Goal: Task Accomplishment & Management: Complete application form

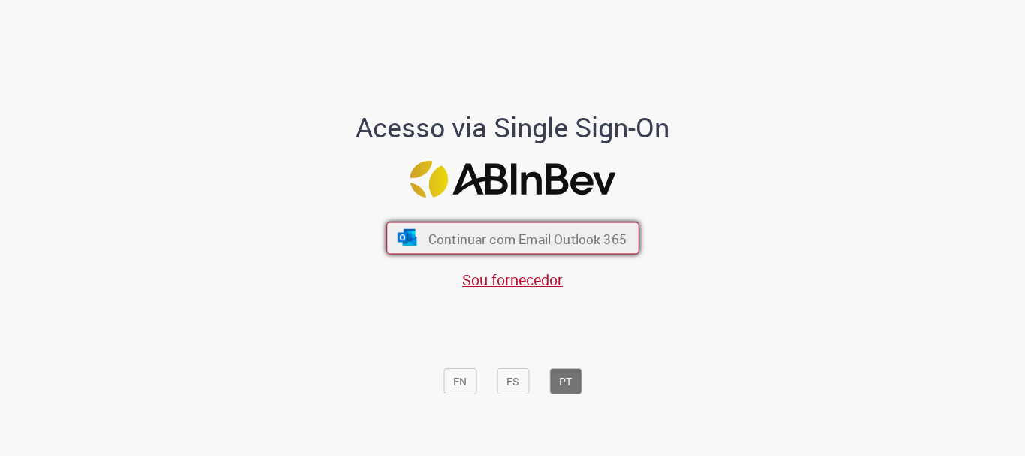
click at [533, 226] on button "Continuar com Email Outlook 365" at bounding box center [513, 238] width 253 height 32
click at [522, 249] on button "Continuar com Email Outlook 365" at bounding box center [513, 238] width 253 height 32
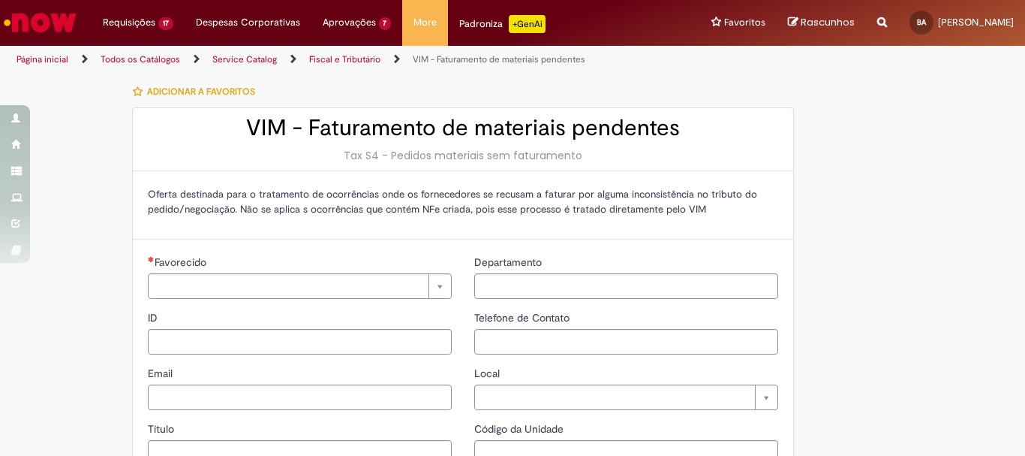
type input "**********"
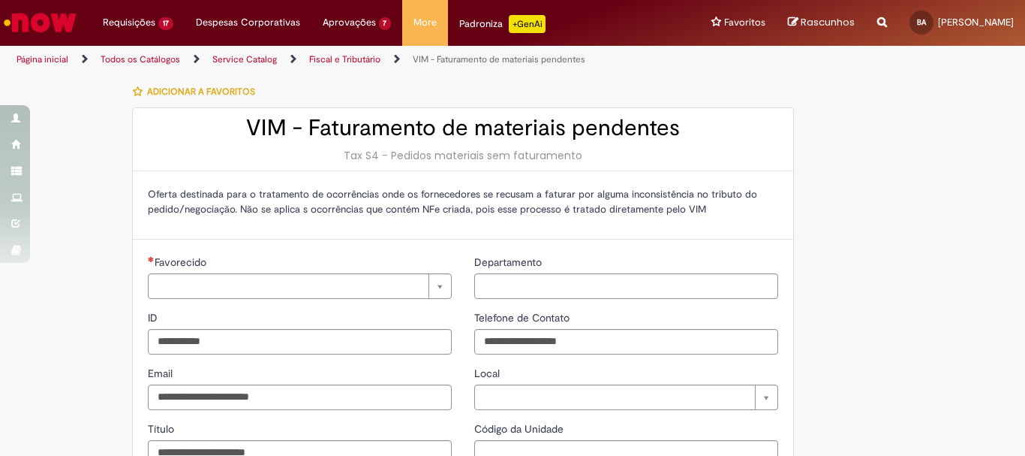
type input "**********"
